Goal: Task Accomplishment & Management: Manage account settings

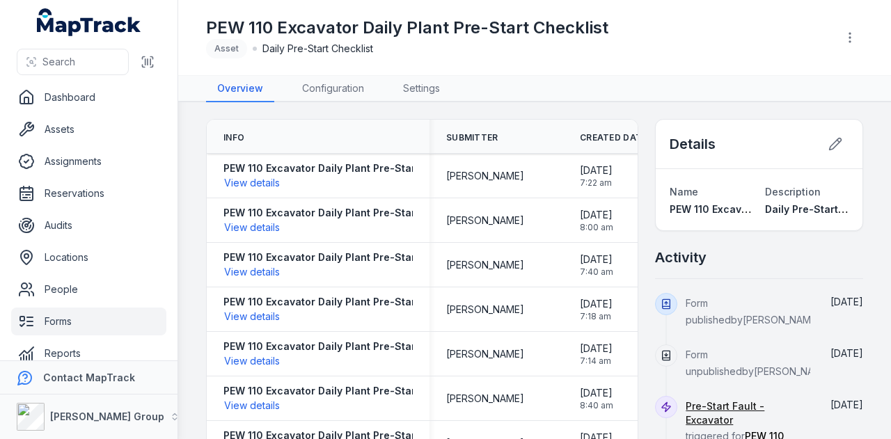
scroll to position [17, 0]
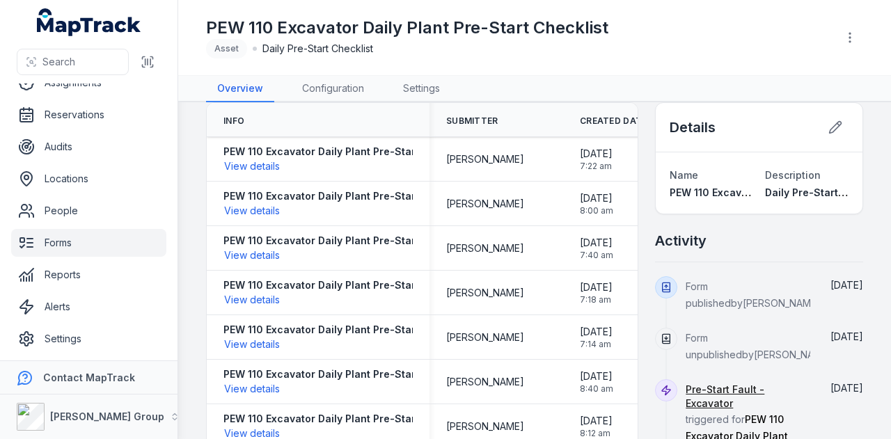
click at [59, 246] on link "Forms" at bounding box center [88, 243] width 155 height 28
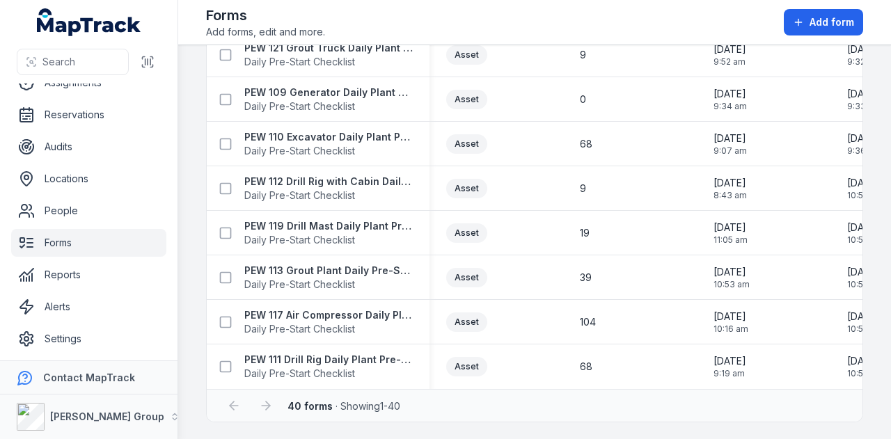
scroll to position [1534, 0]
click at [347, 175] on strong "PEW 112 Drill Rig with Cabin Daily Plant Pre-Start Checklist" at bounding box center [328, 182] width 168 height 14
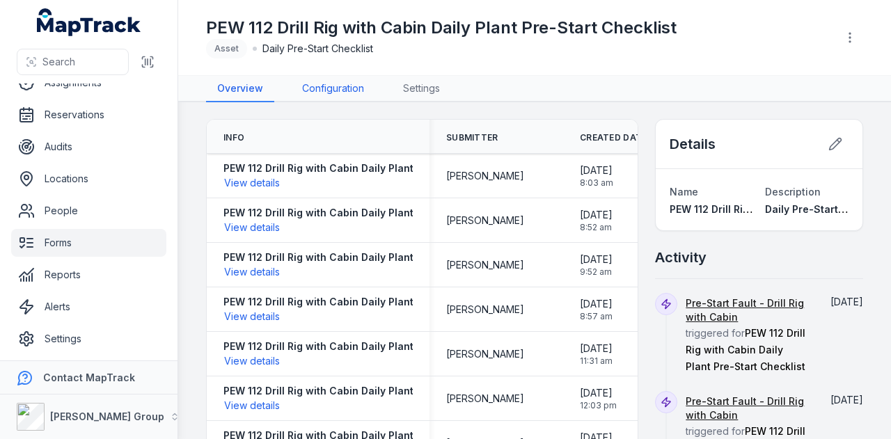
click at [342, 87] on link "Configuration" at bounding box center [333, 89] width 84 height 26
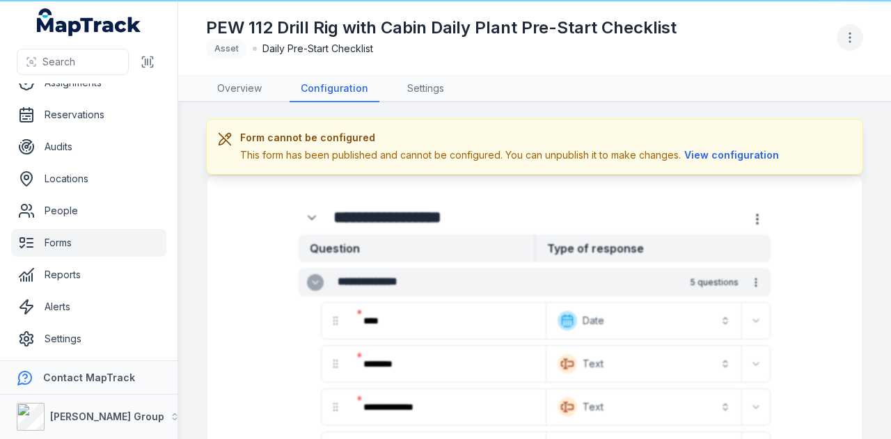
click at [851, 38] on icon "button" at bounding box center [850, 38] width 14 height 14
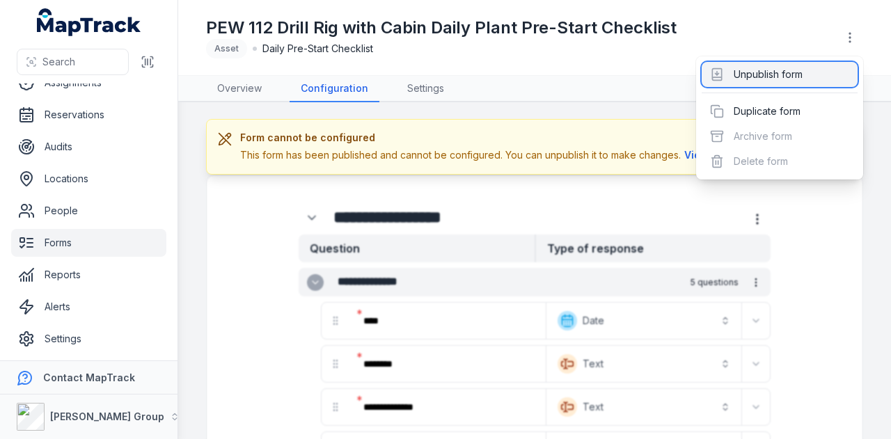
click at [840, 65] on div "Unpublish form" at bounding box center [780, 74] width 156 height 25
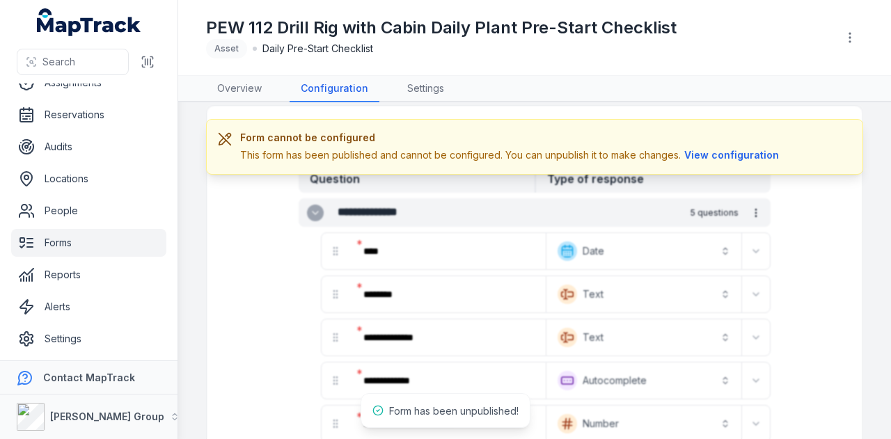
scroll to position [139, 0]
